Goal: Communication & Community: Answer question/provide support

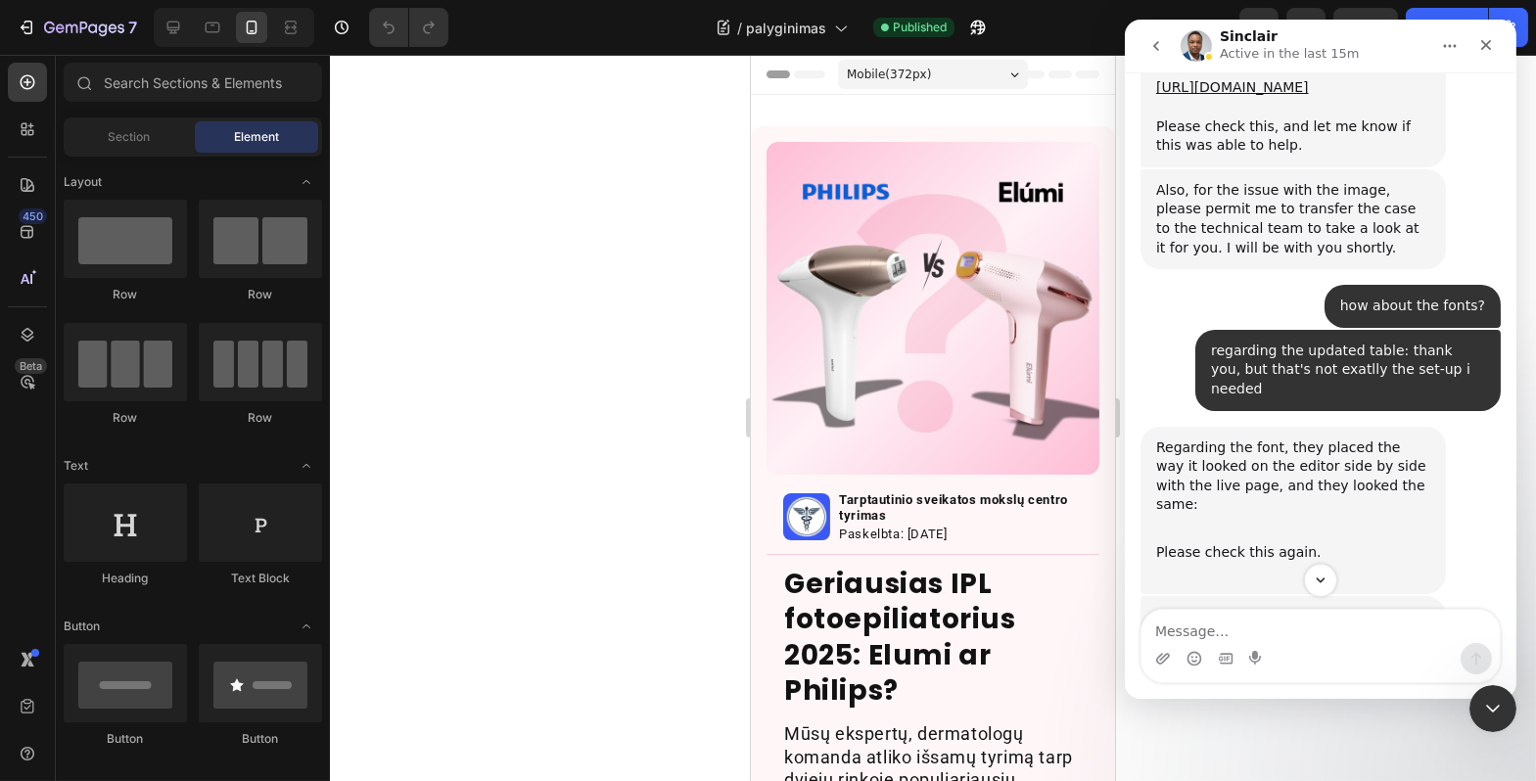
scroll to position [19790, 0]
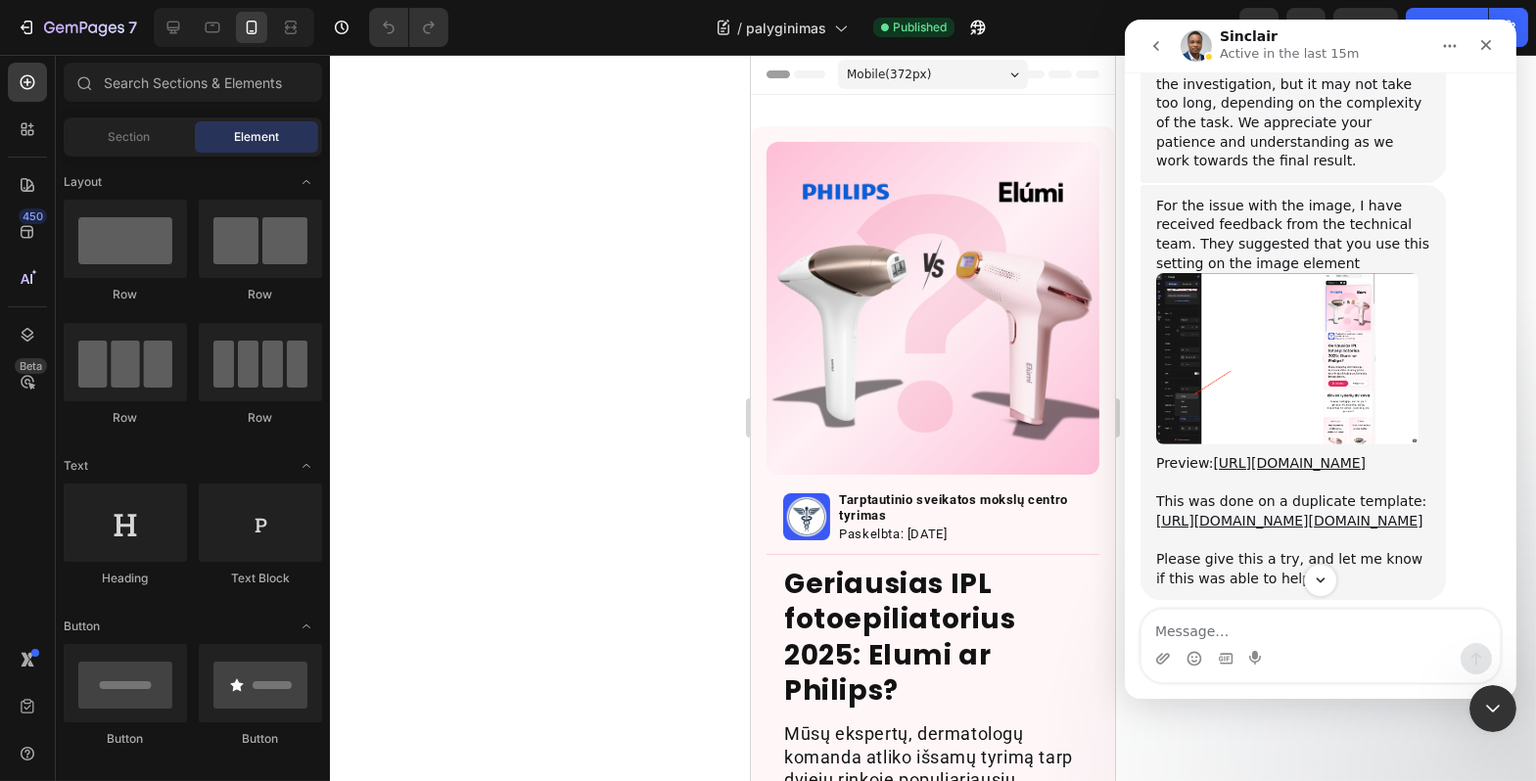
drag, startPoint x: 1211, startPoint y: 240, endPoint x: 1271, endPoint y: 258, distance: 62.6
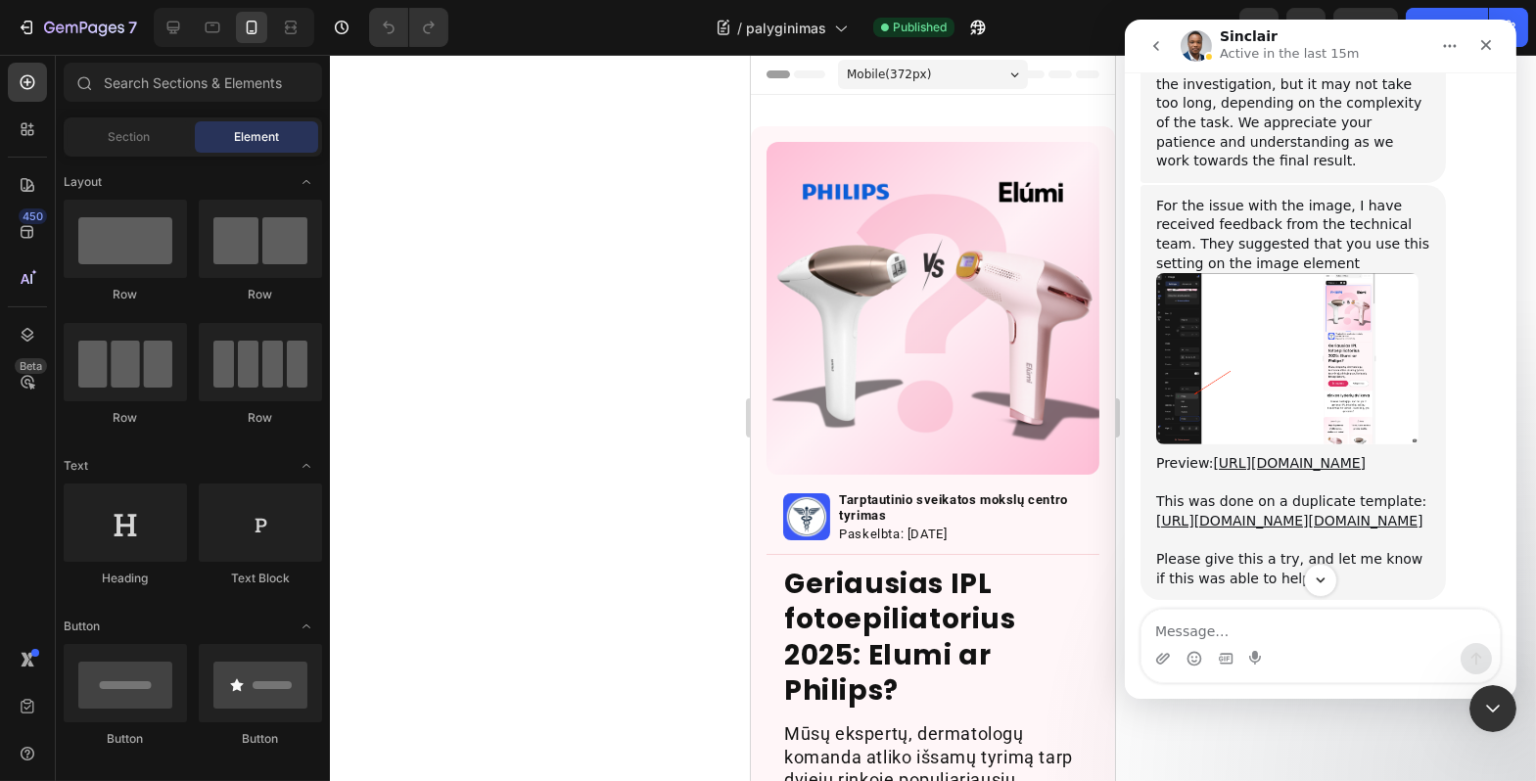
drag, startPoint x: 1271, startPoint y: 280, endPoint x: 1283, endPoint y: 290, distance: 15.3
drag, startPoint x: 1178, startPoint y: 370, endPoint x: 1277, endPoint y: 370, distance: 98.9
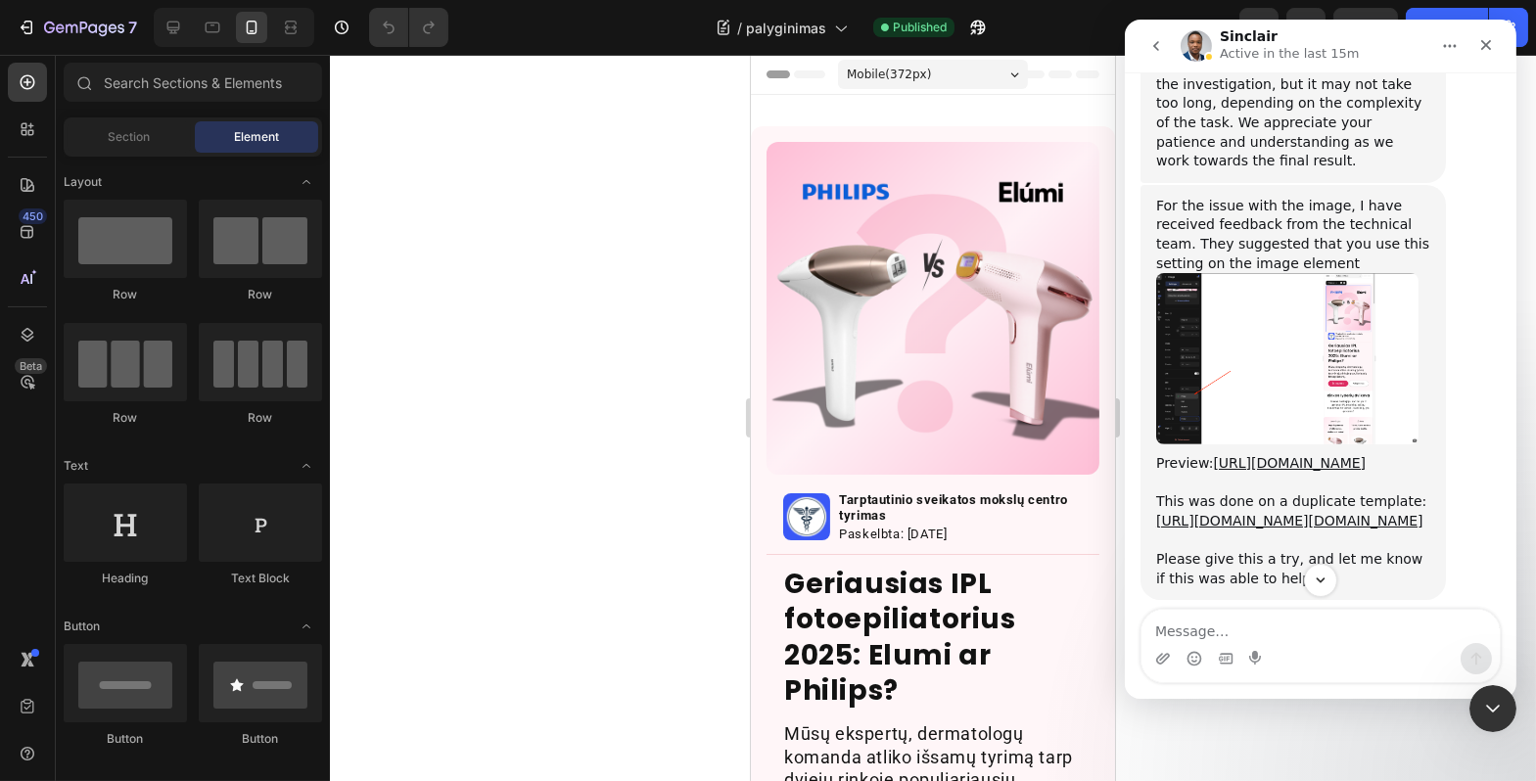
drag, startPoint x: 1212, startPoint y: 385, endPoint x: 1298, endPoint y: 383, distance: 86.2
drag, startPoint x: 1164, startPoint y: 425, endPoint x: 1282, endPoint y: 518, distance: 149.9
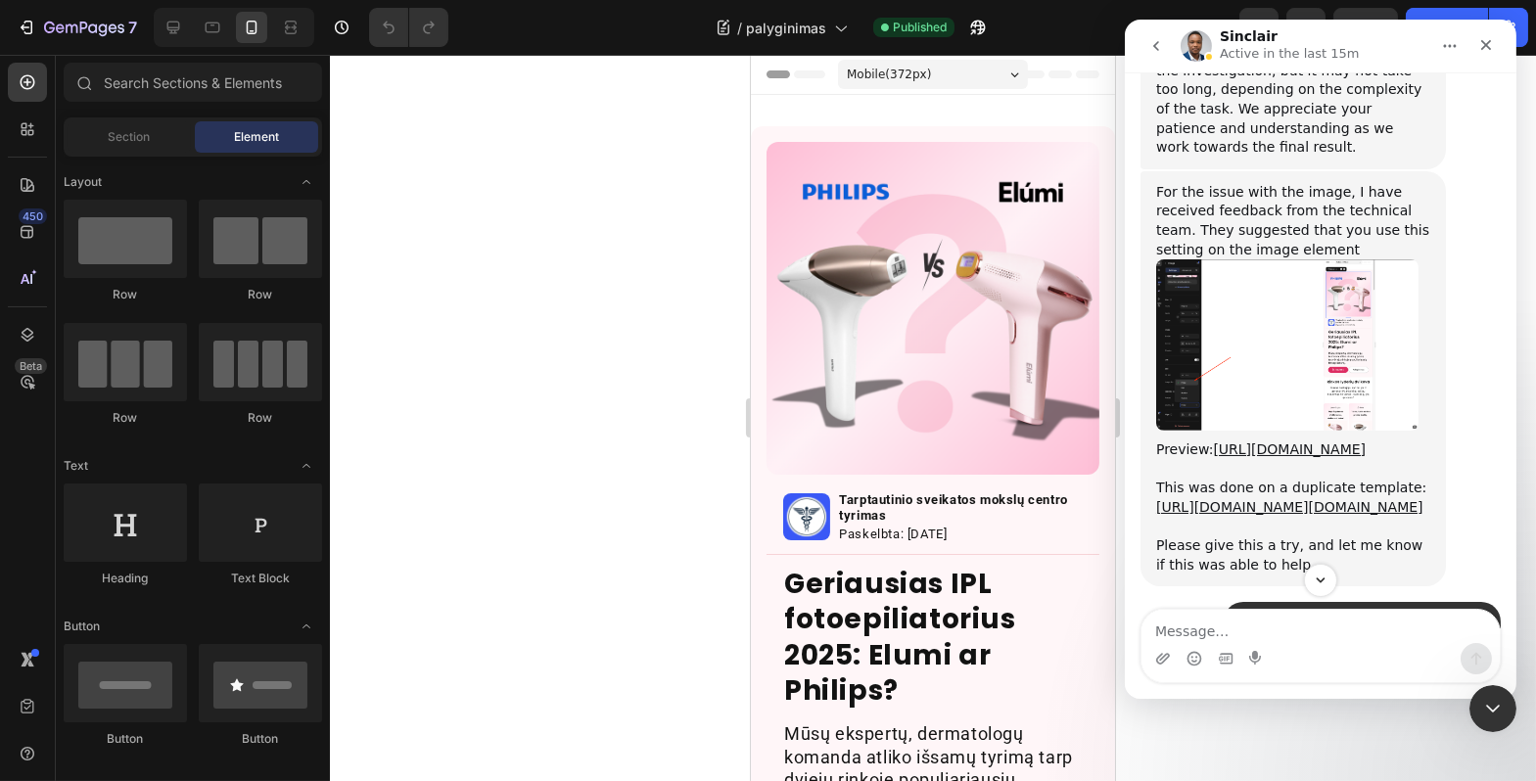
scroll to position [19773, 0]
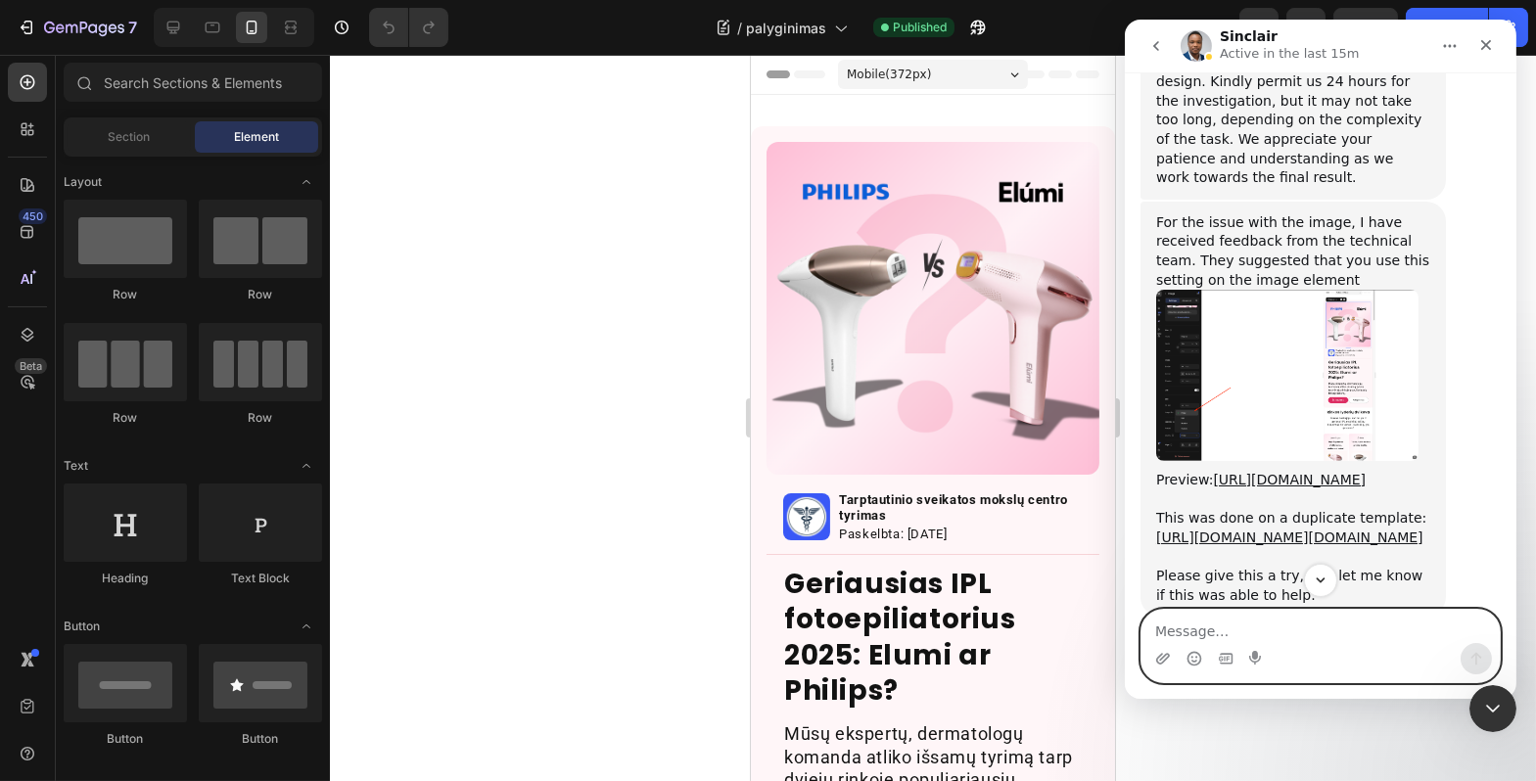
click at [1300, 621] on textarea "Message…" at bounding box center [1320, 626] width 358 height 33
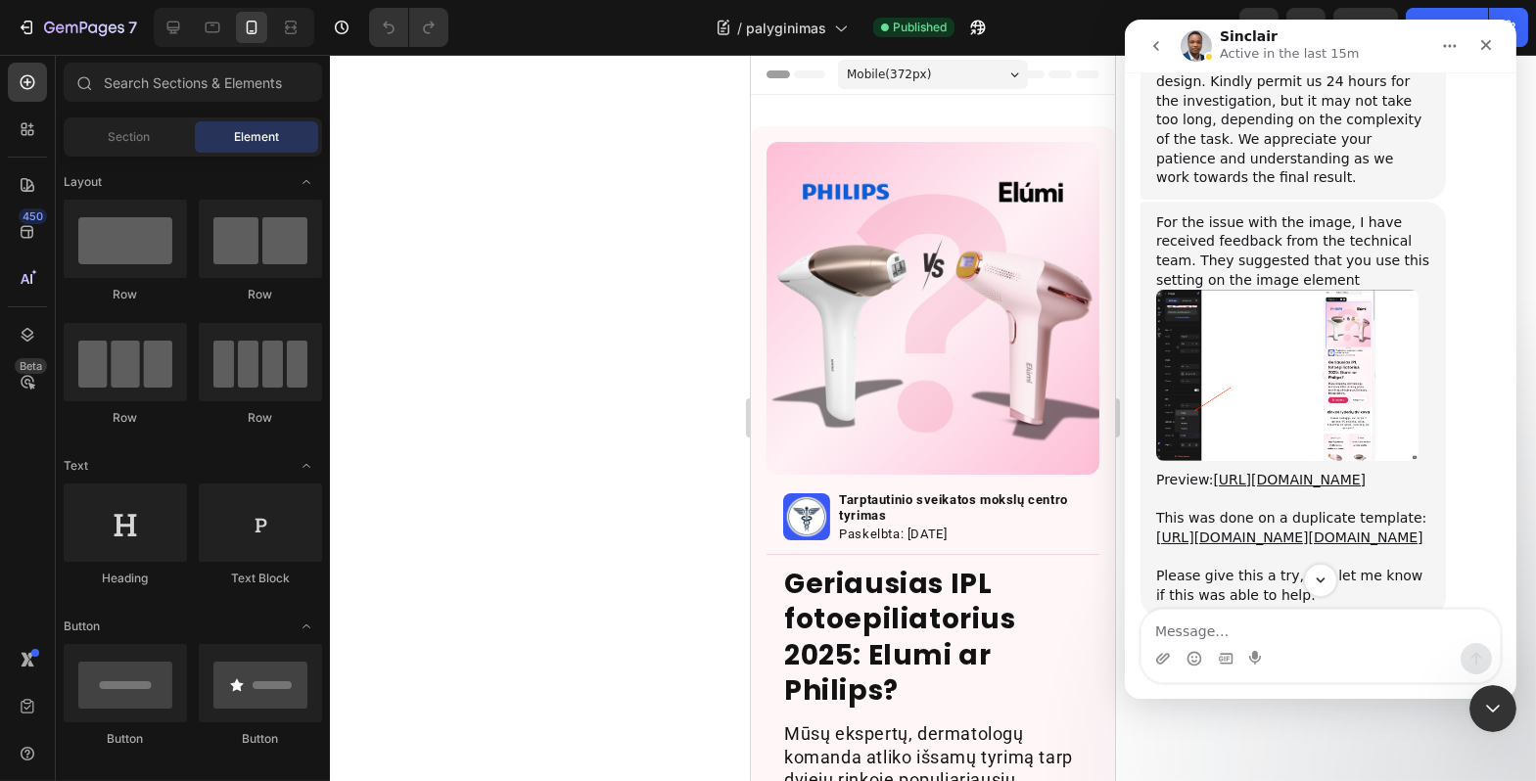
click at [1315, 572] on icon "Scroll to bottom" at bounding box center [1320, 581] width 18 height 18
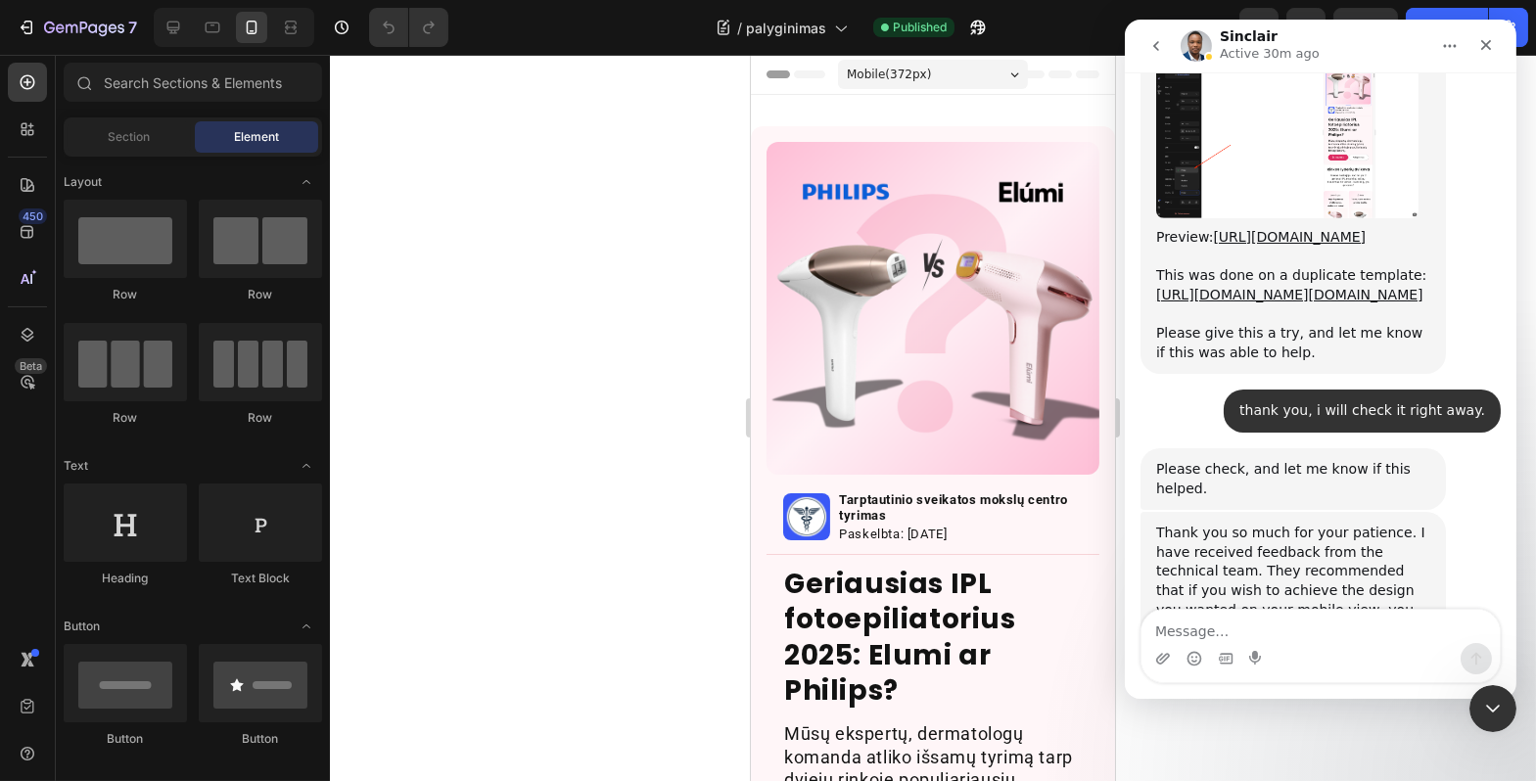
scroll to position [20018, 0]
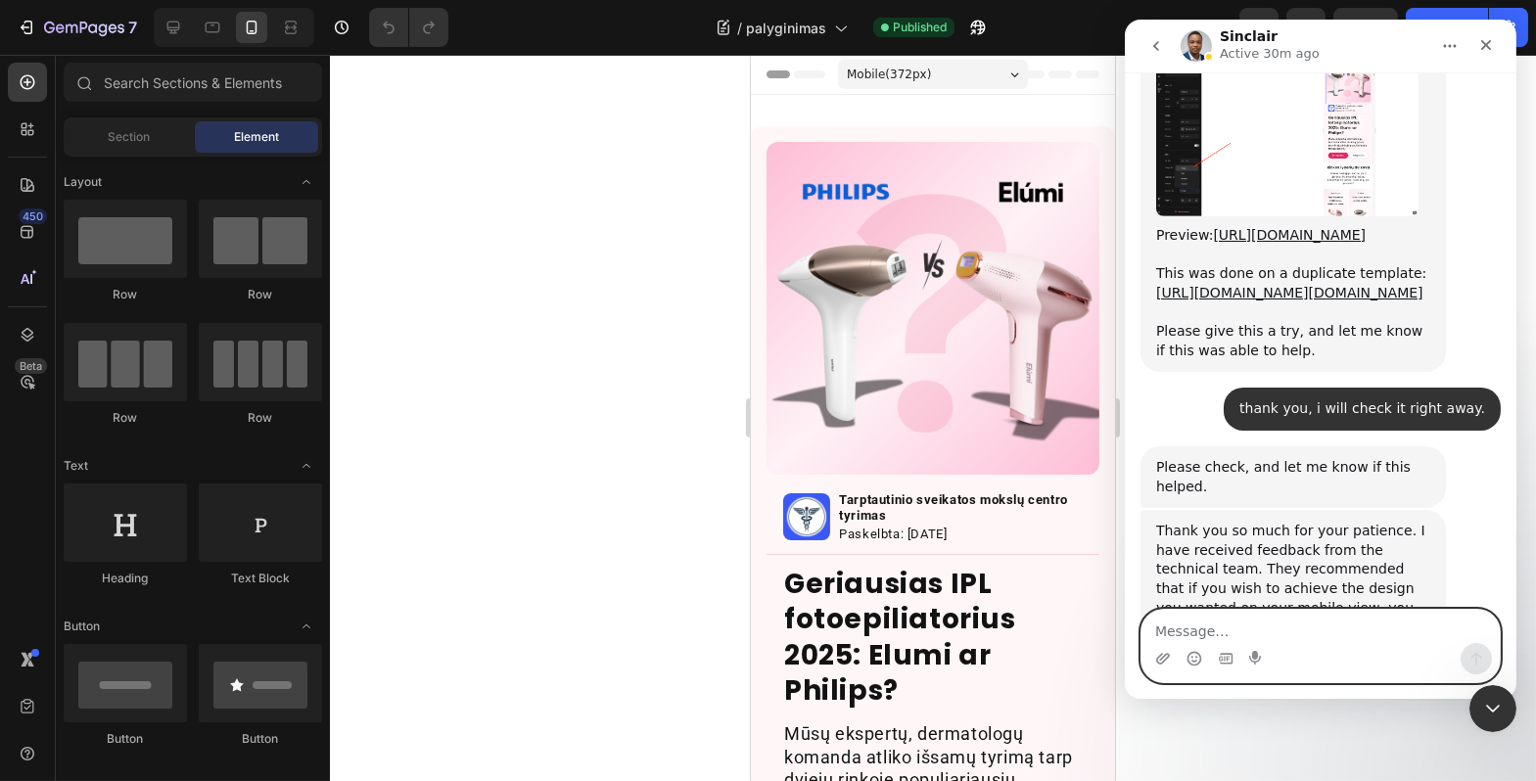
click at [1314, 620] on textarea "Message…" at bounding box center [1320, 626] width 358 height 33
type textarea "wow"
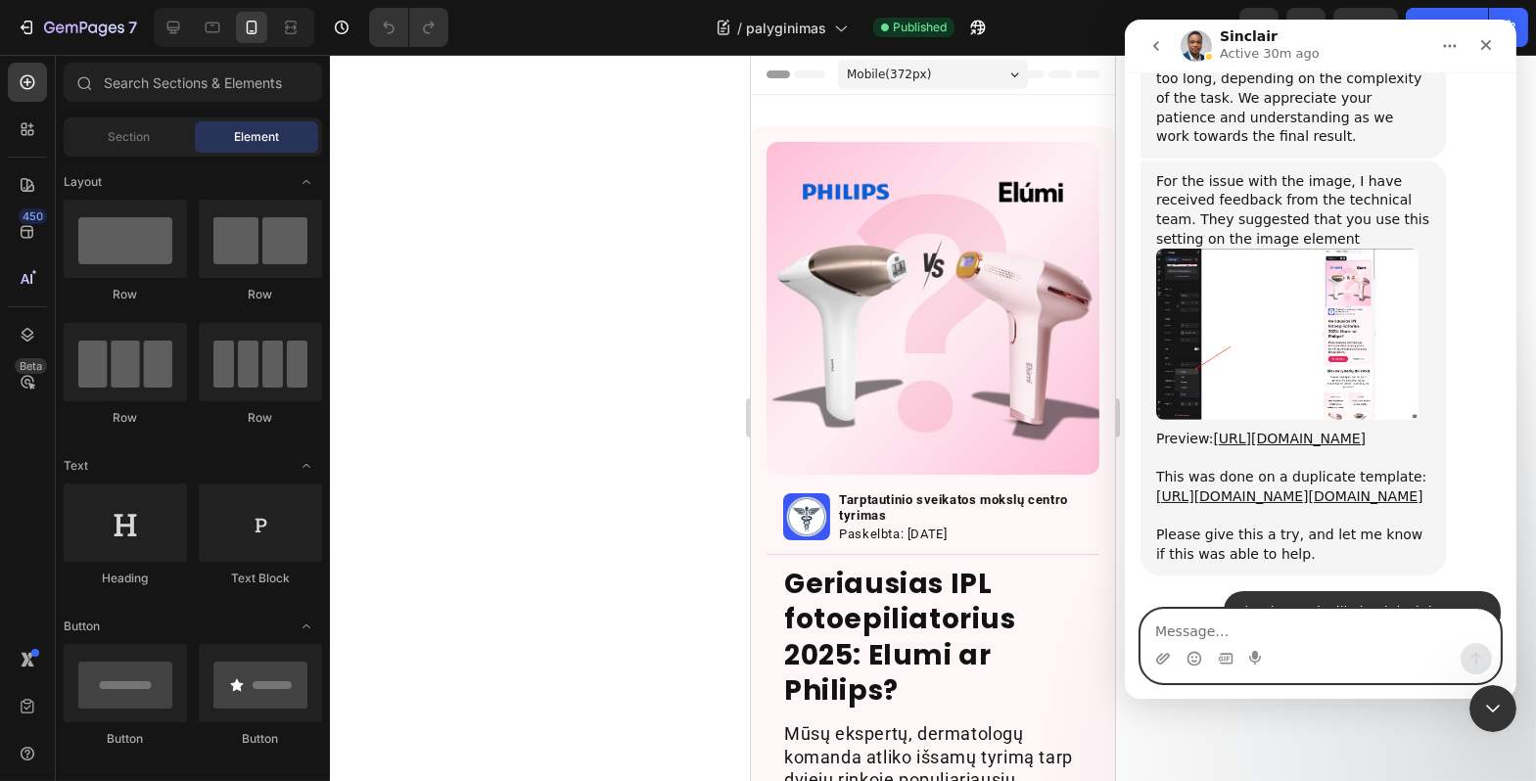
scroll to position [19722, 0]
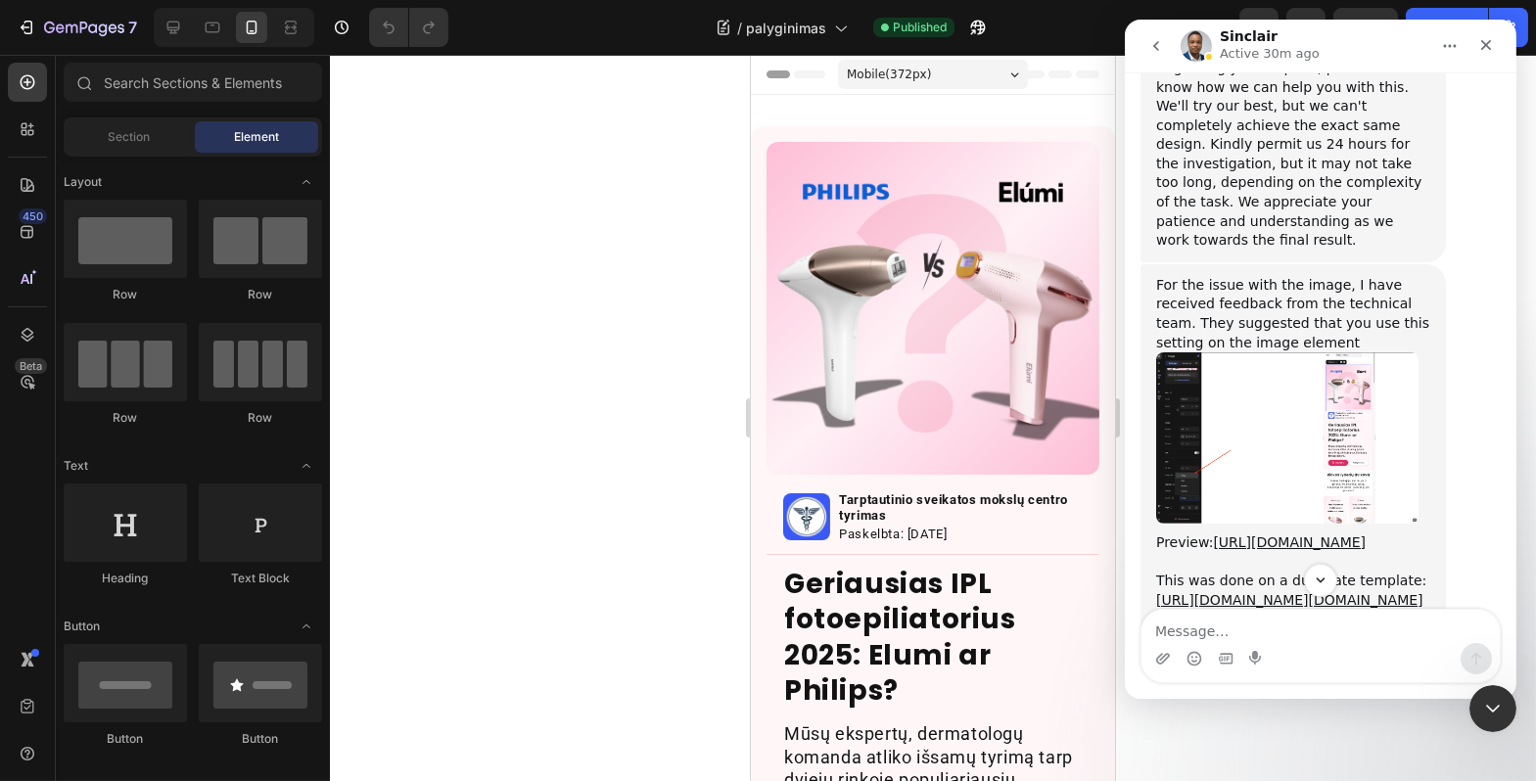
click at [1238, 766] on div "Please check, and let me know if this helped." at bounding box center [1292, 785] width 274 height 38
click at [1235, 766] on div "Please check, and let me know if this helped." at bounding box center [1292, 785] width 274 height 38
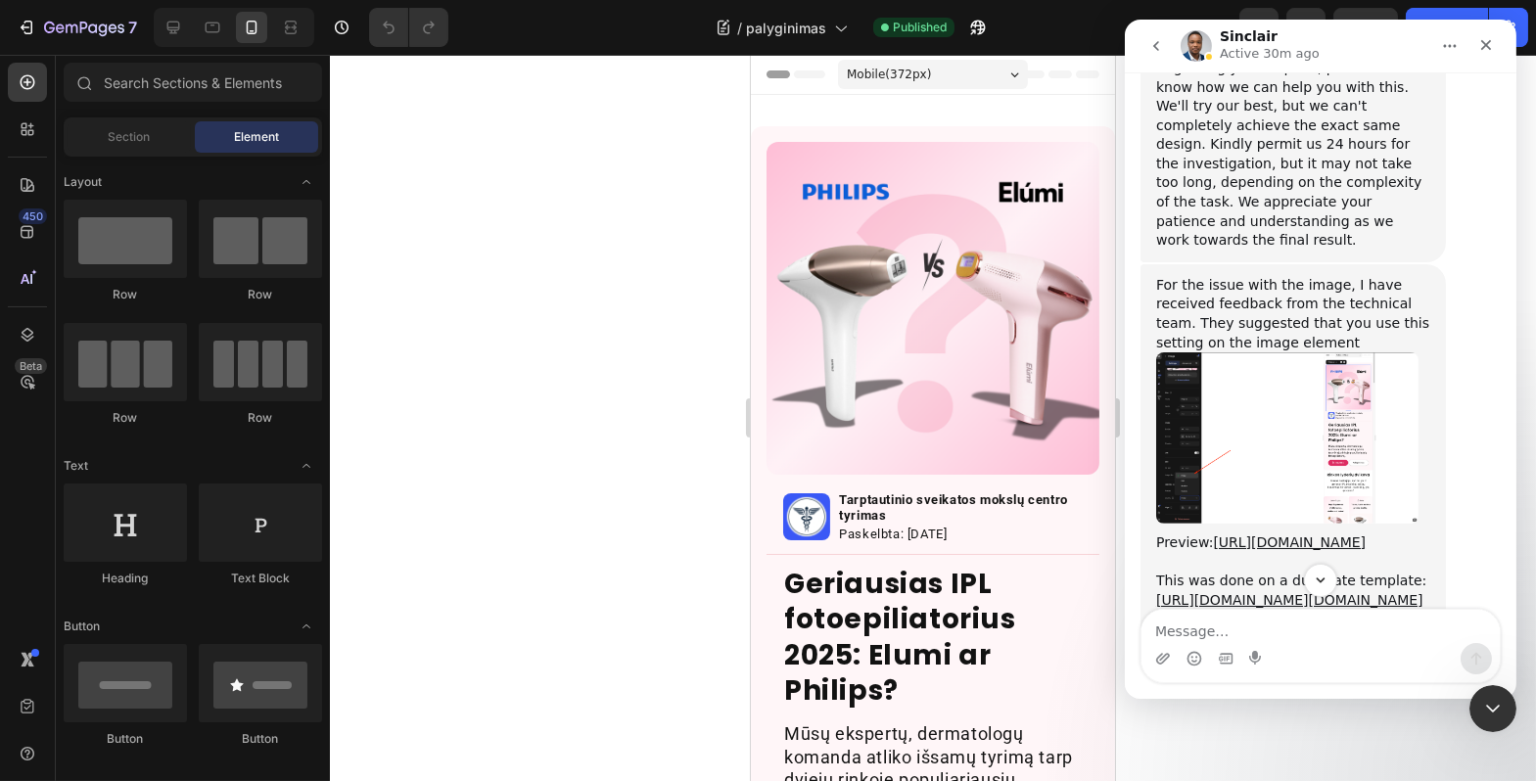
click at [1235, 766] on div "Please check, and let me know if this helped." at bounding box center [1292, 785] width 274 height 38
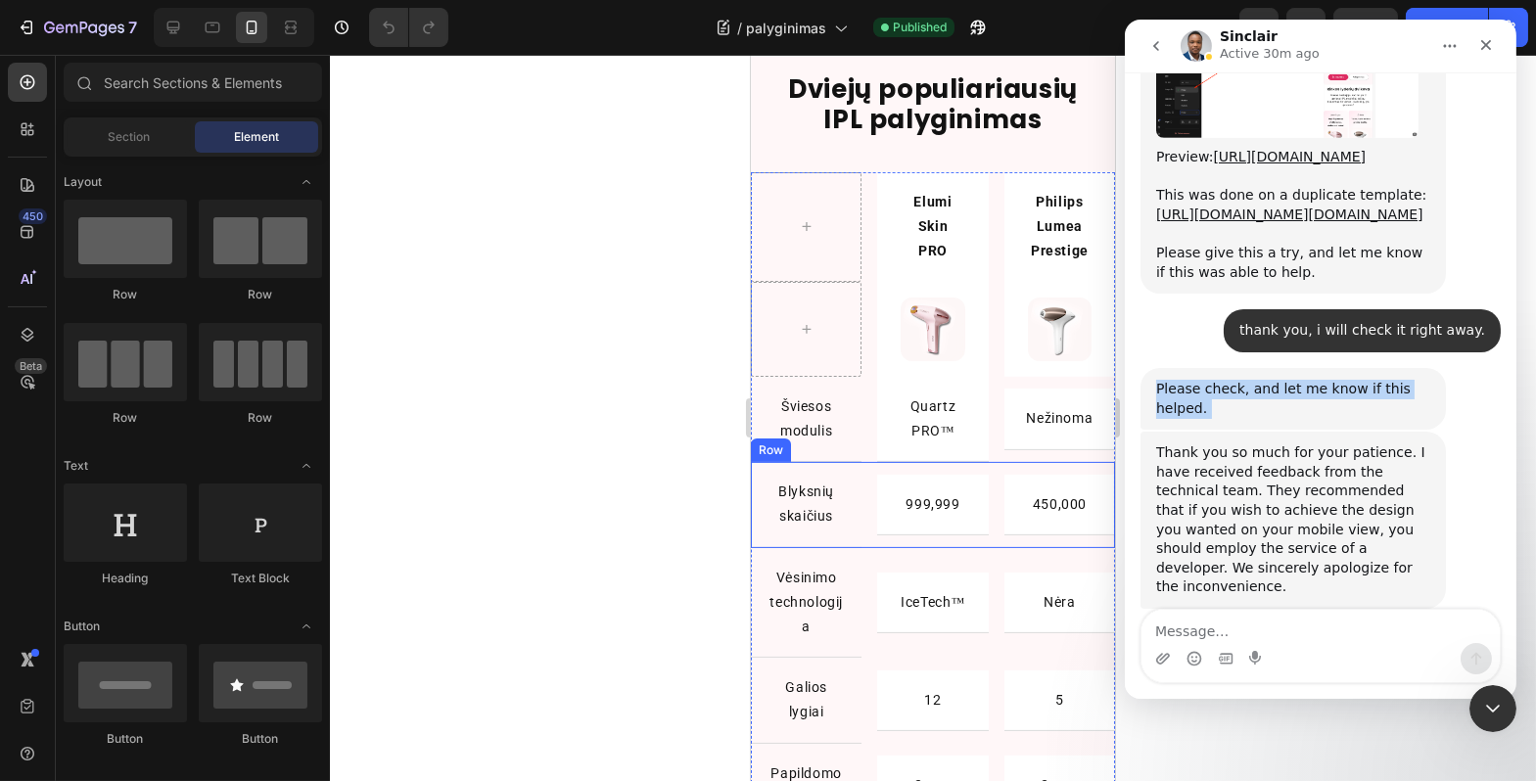
scroll to position [1554, 0]
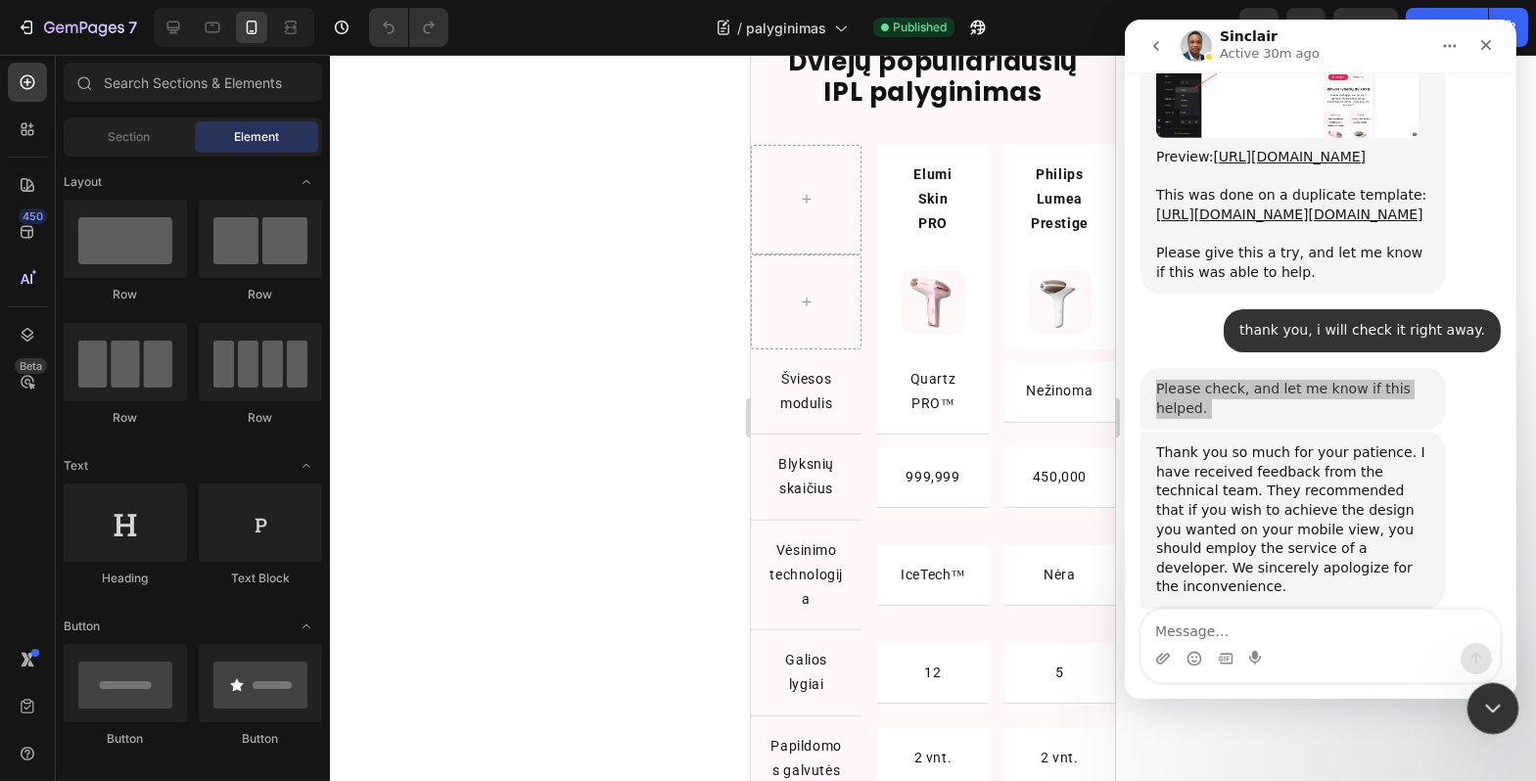
click at [1471, 695] on div "Close Intercom Messenger" at bounding box center [1490, 705] width 47 height 47
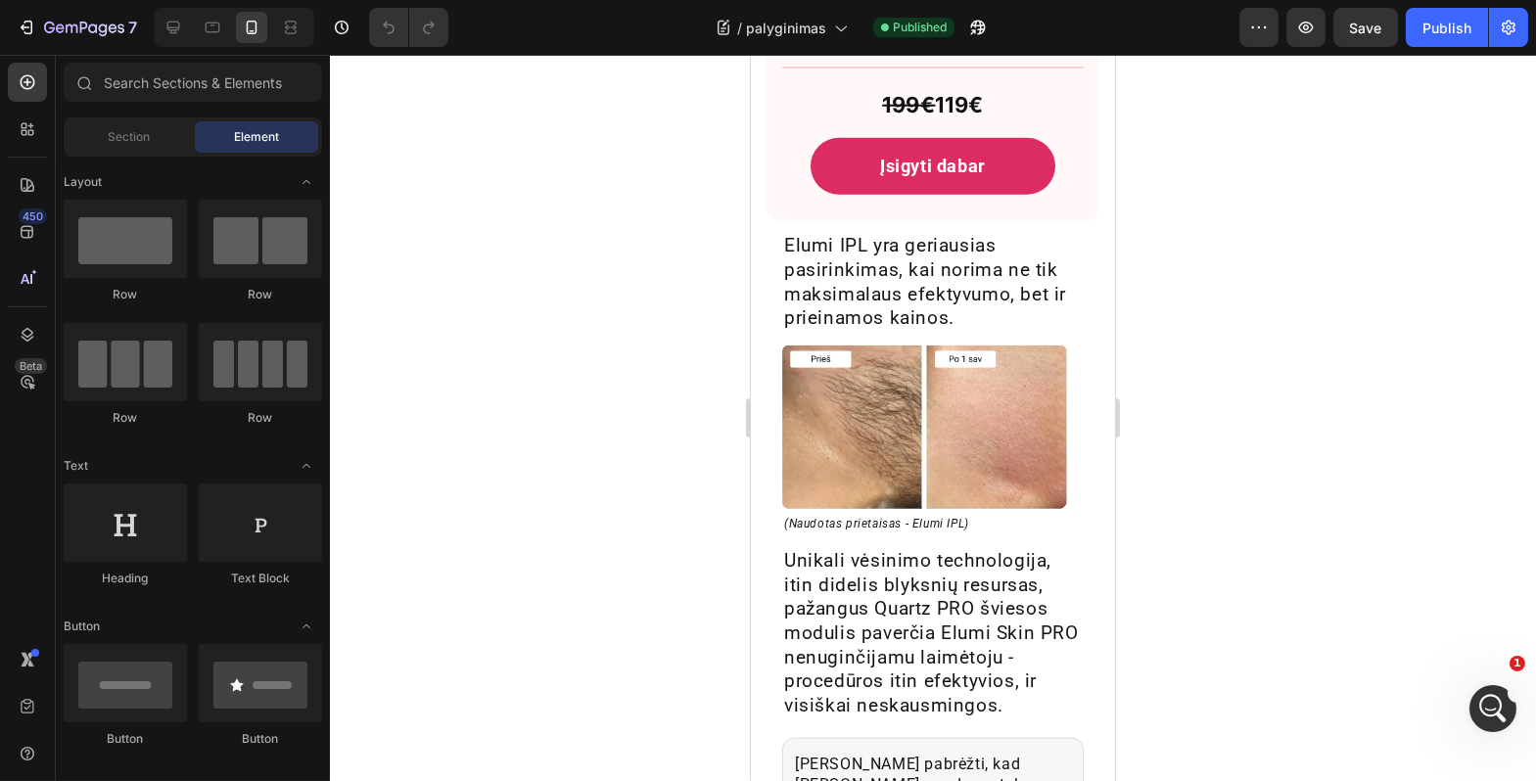
scroll to position [4467, 0]
